Goal: Navigation & Orientation: Find specific page/section

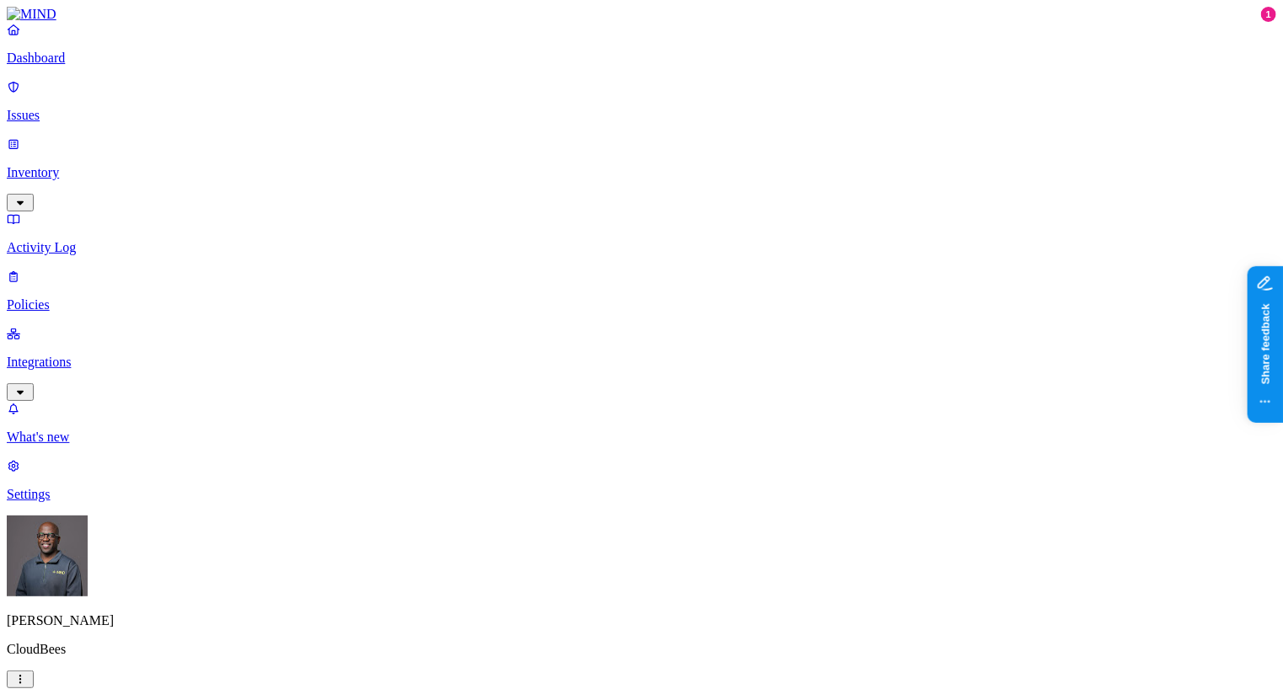
scroll to position [496, 0]
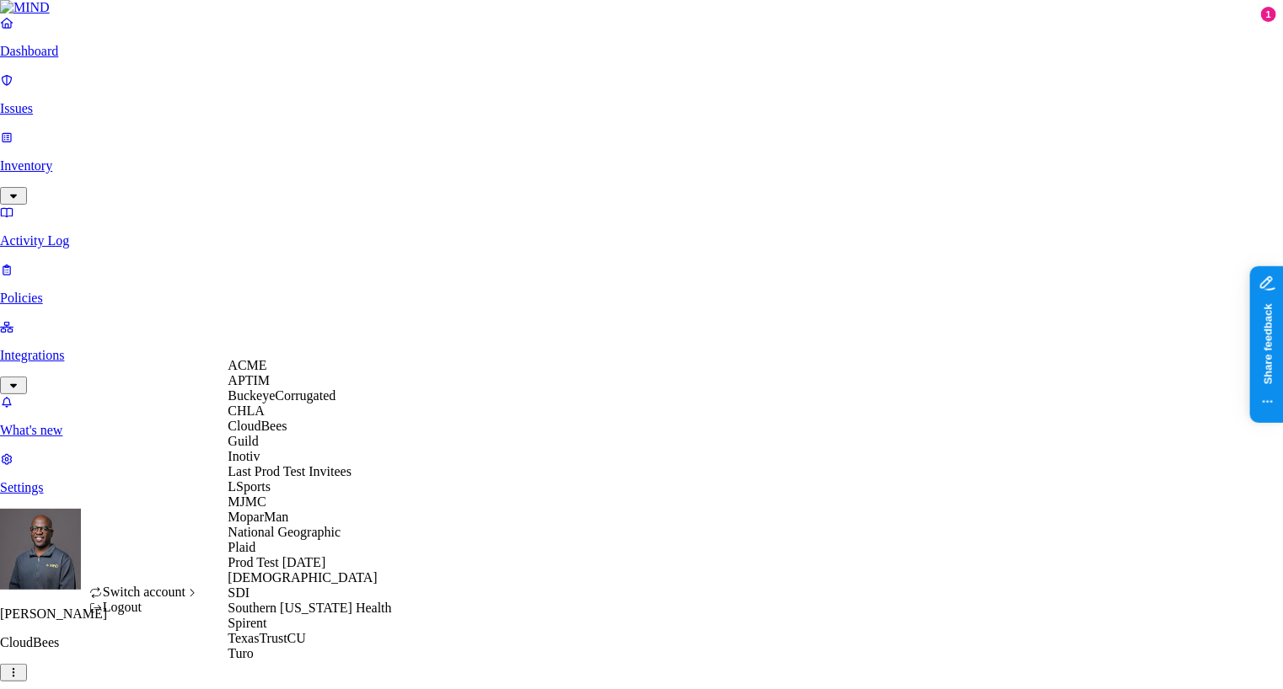
scroll to position [219, 0]
click at [306, 525] on span "National Geographic" at bounding box center [284, 532] width 113 height 14
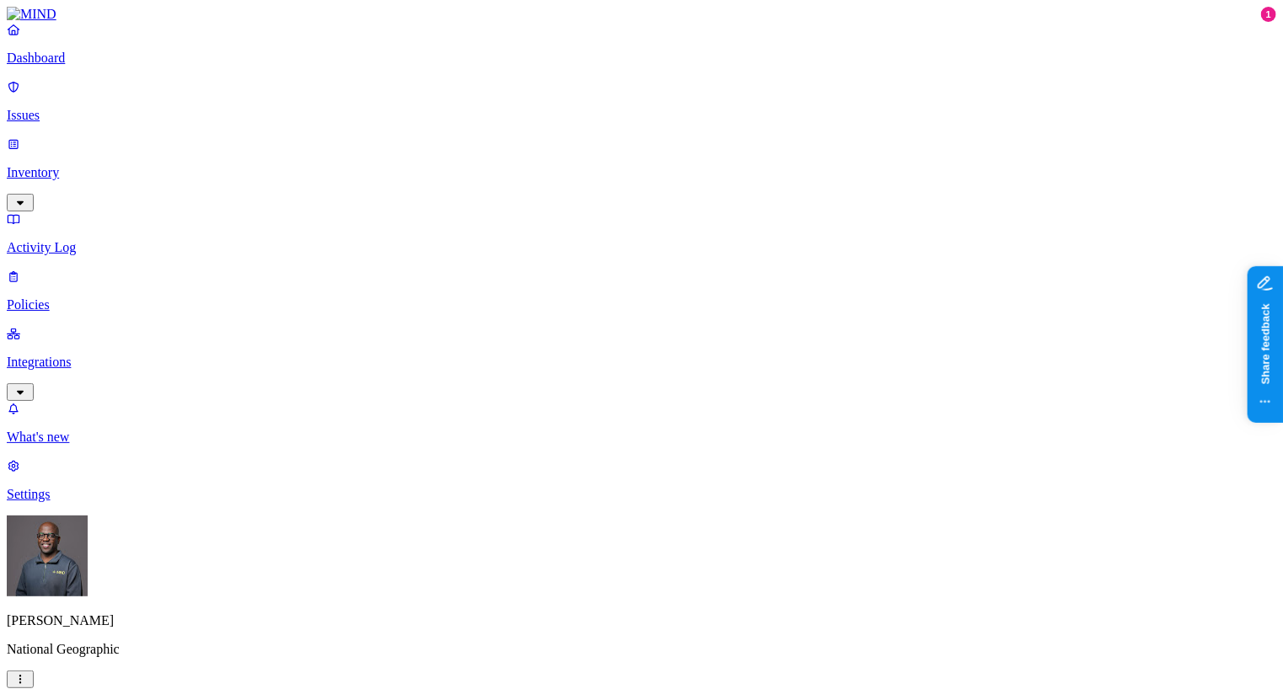
click at [83, 355] on p "Integrations" at bounding box center [641, 362] width 1269 height 15
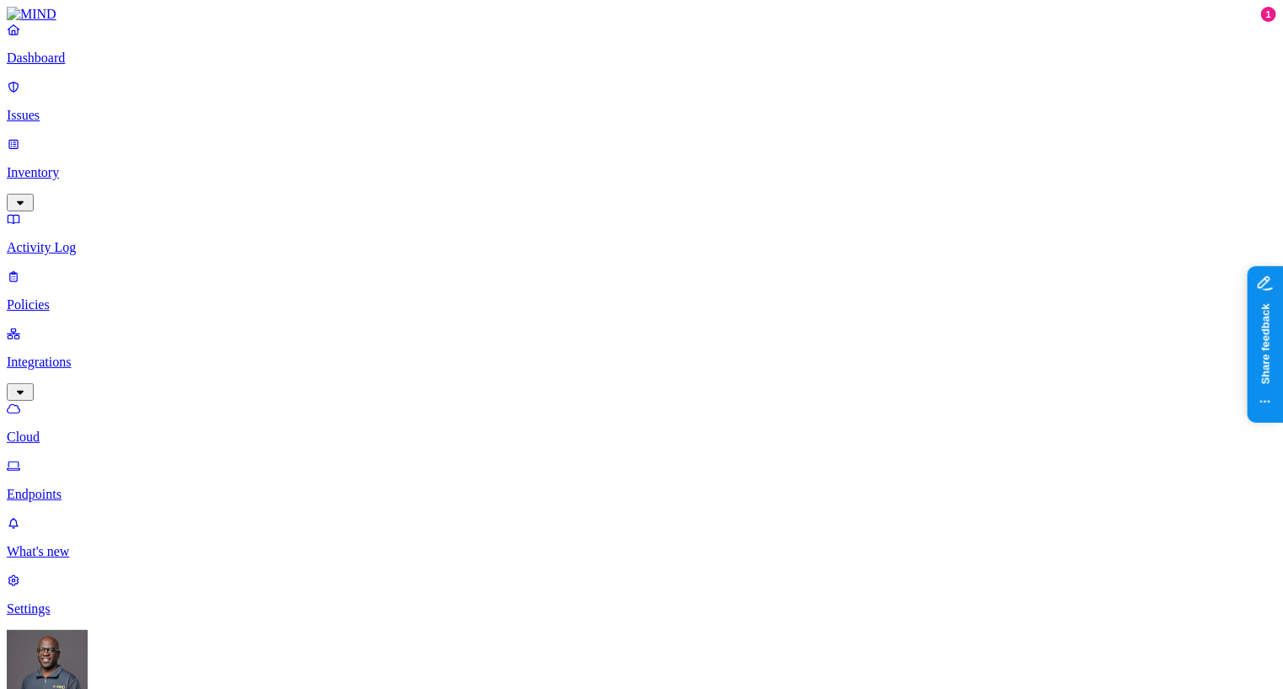
click at [83, 487] on p "Endpoints" at bounding box center [641, 494] width 1269 height 15
click at [74, 66] on p "Dashboard" at bounding box center [641, 58] width 1269 height 15
